Goal: Information Seeking & Learning: Learn about a topic

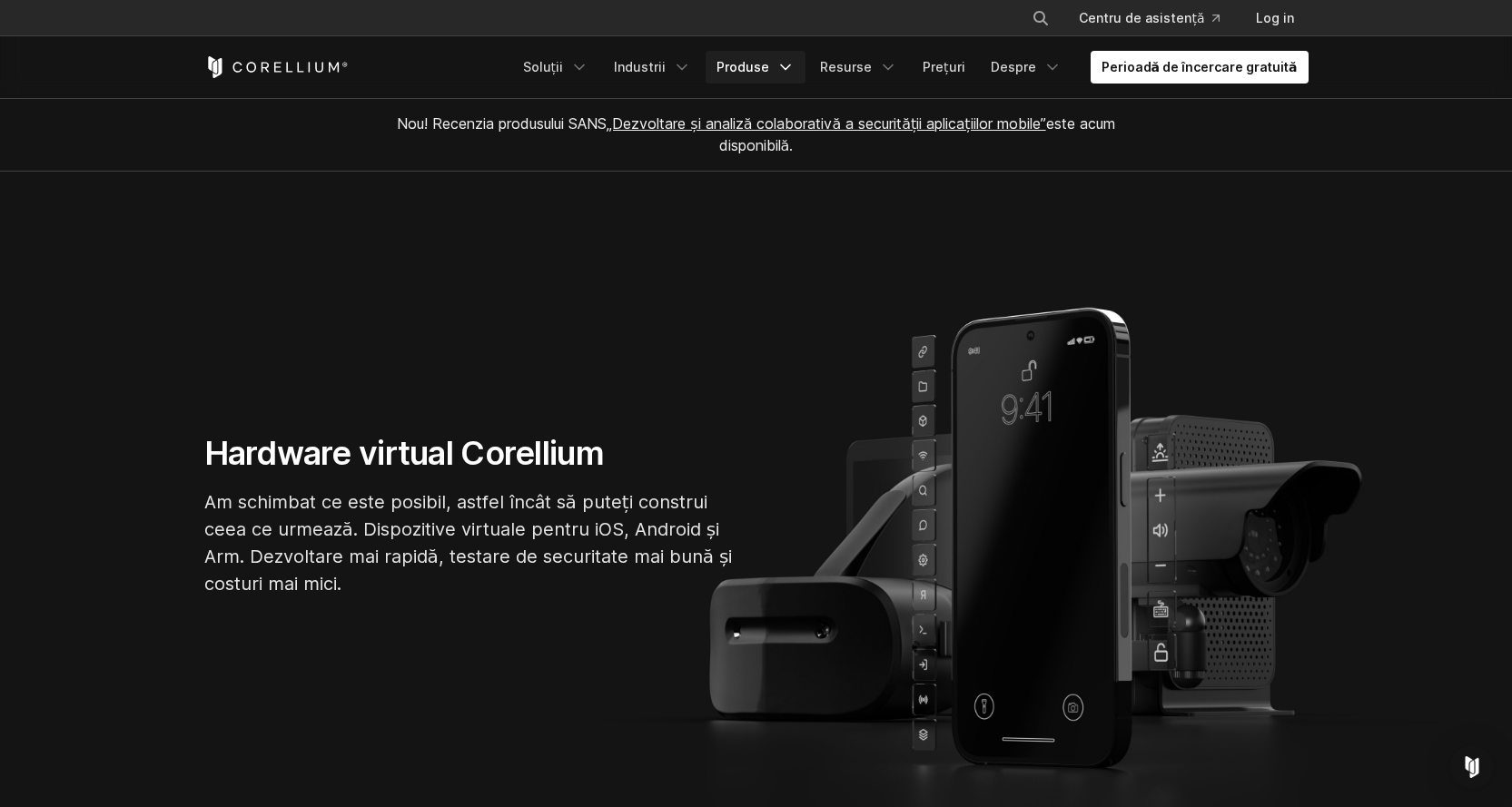
click at [792, 68] on link "Produse" at bounding box center [755, 67] width 100 height 32
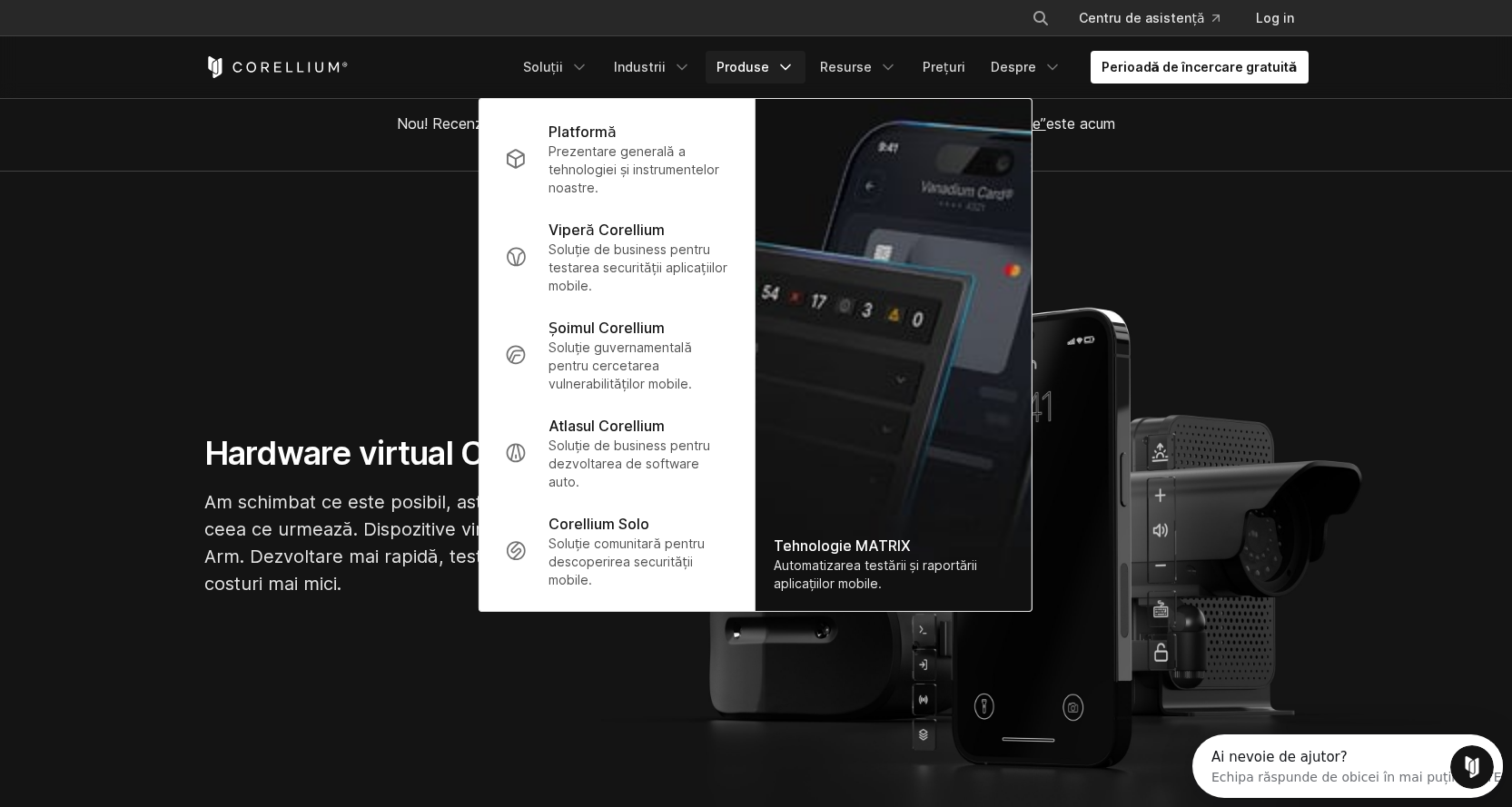
click at [793, 67] on link "Produse" at bounding box center [755, 67] width 100 height 32
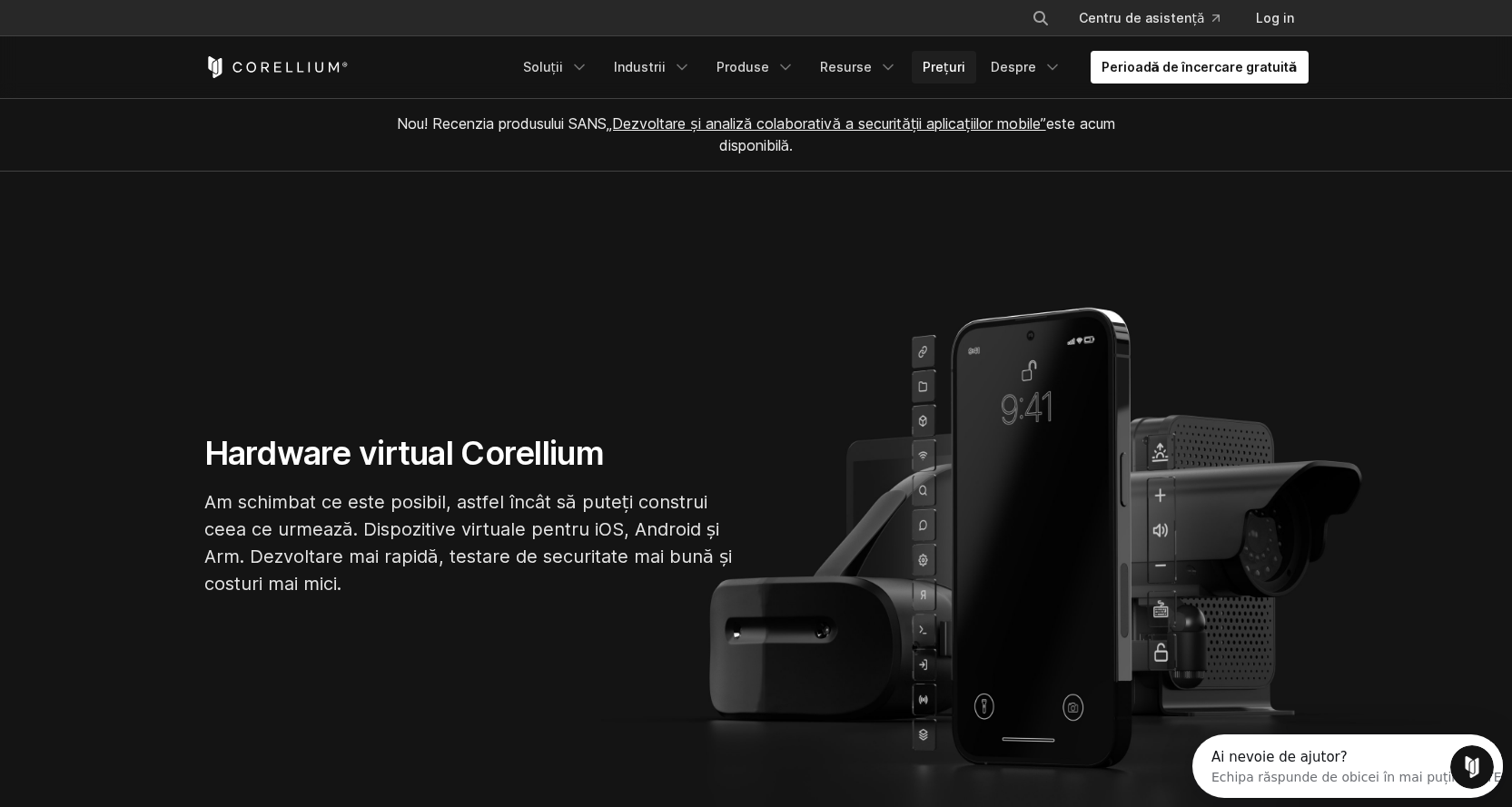
click at [965, 64] on font "Prețuri" at bounding box center [944, 67] width 43 height 16
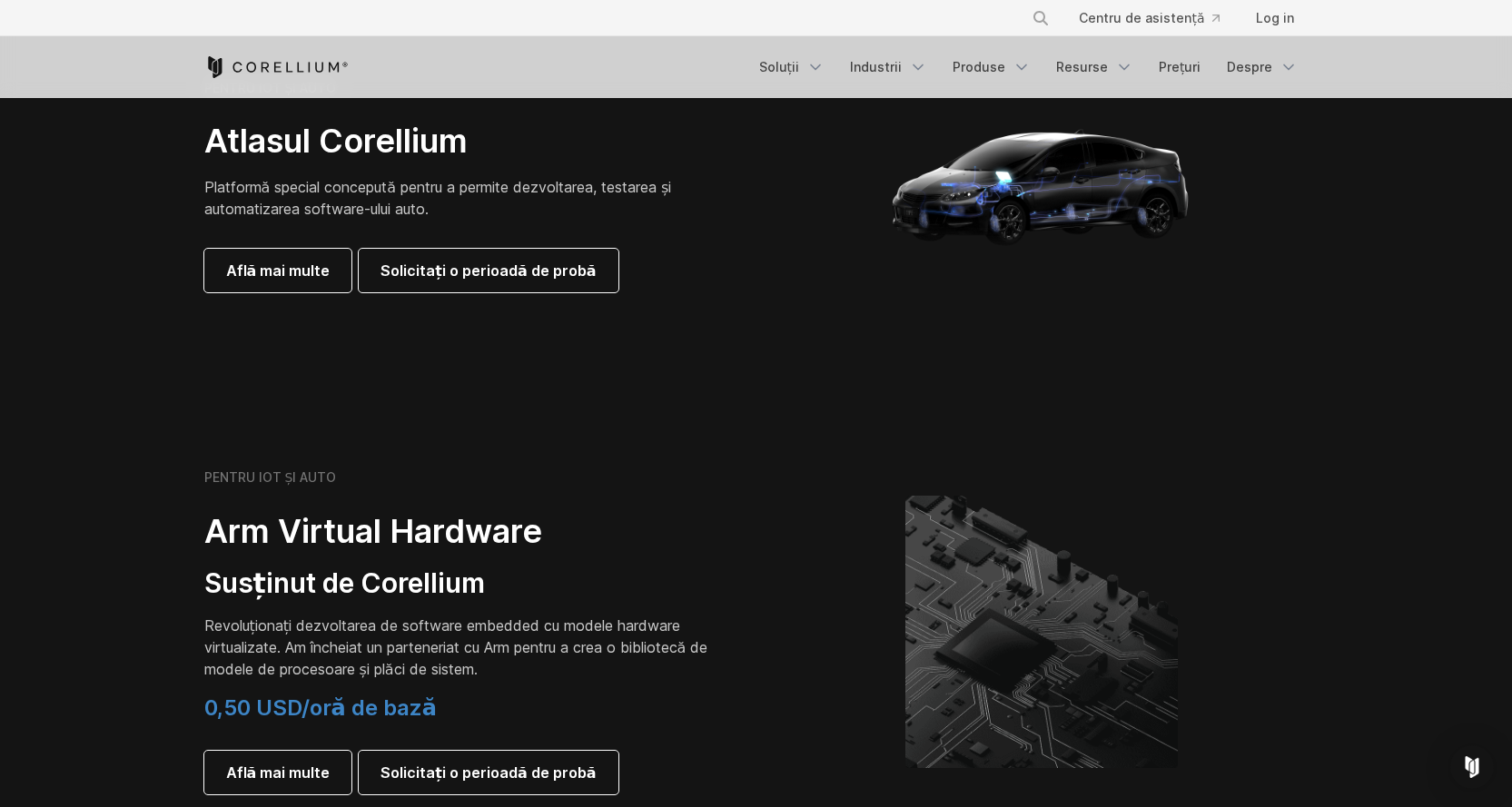
scroll to position [1906, 0]
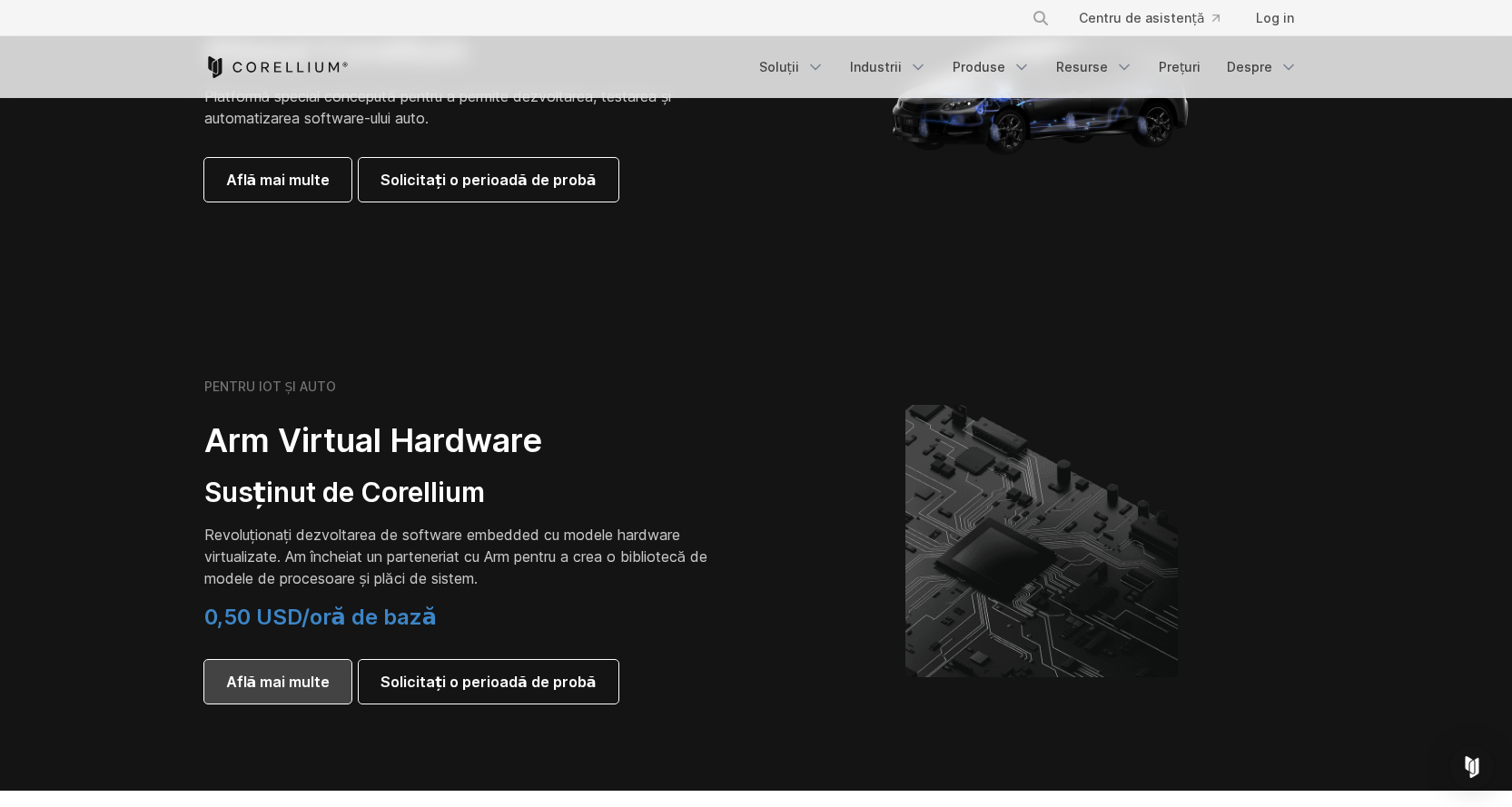
click at [298, 685] on font "Află mai multe" at bounding box center [278, 681] width 104 height 19
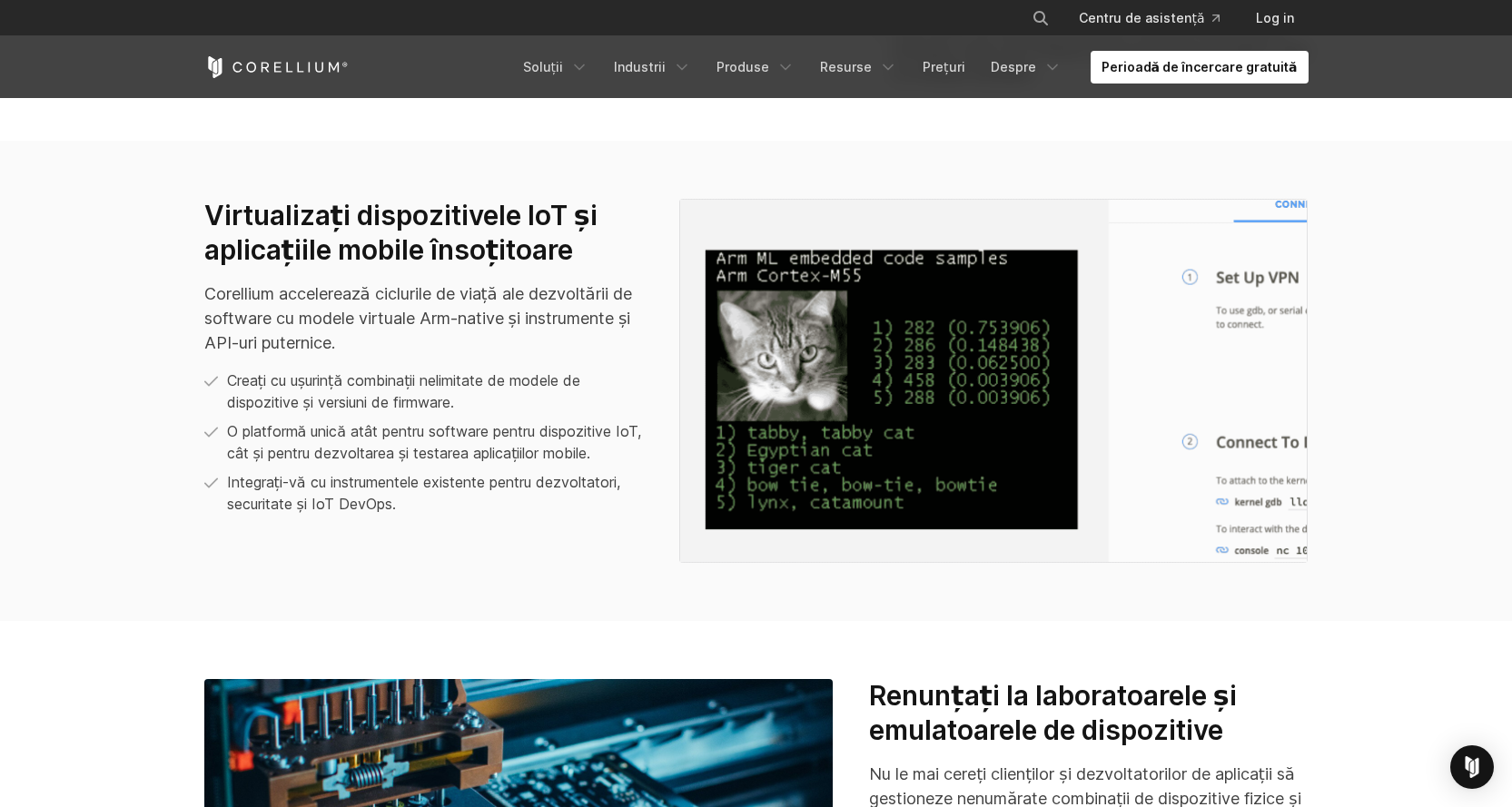
scroll to position [1906, 0]
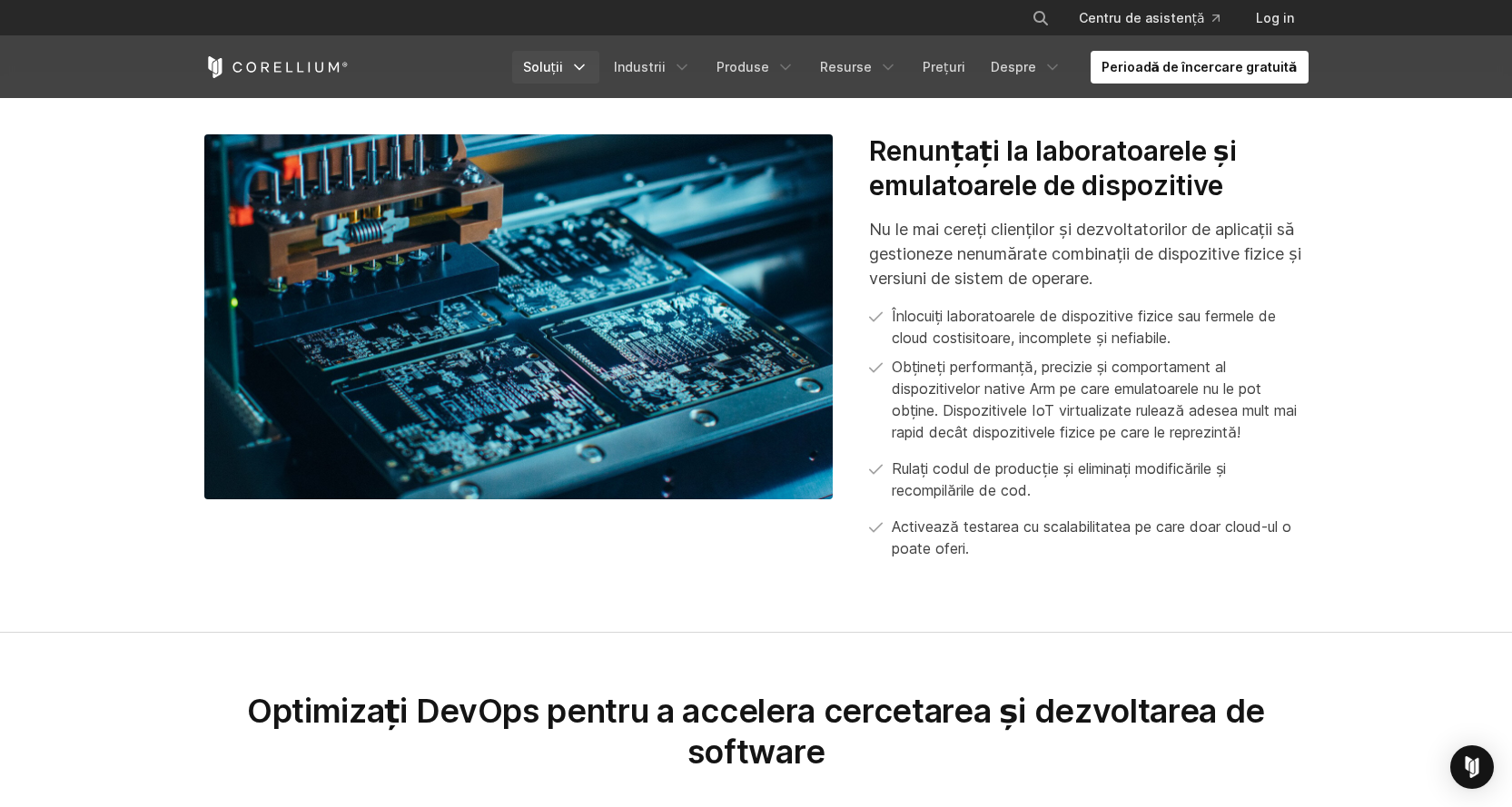
click at [564, 63] on font "Soluții" at bounding box center [543, 67] width 41 height 16
